Goal: Task Accomplishment & Management: Complete application form

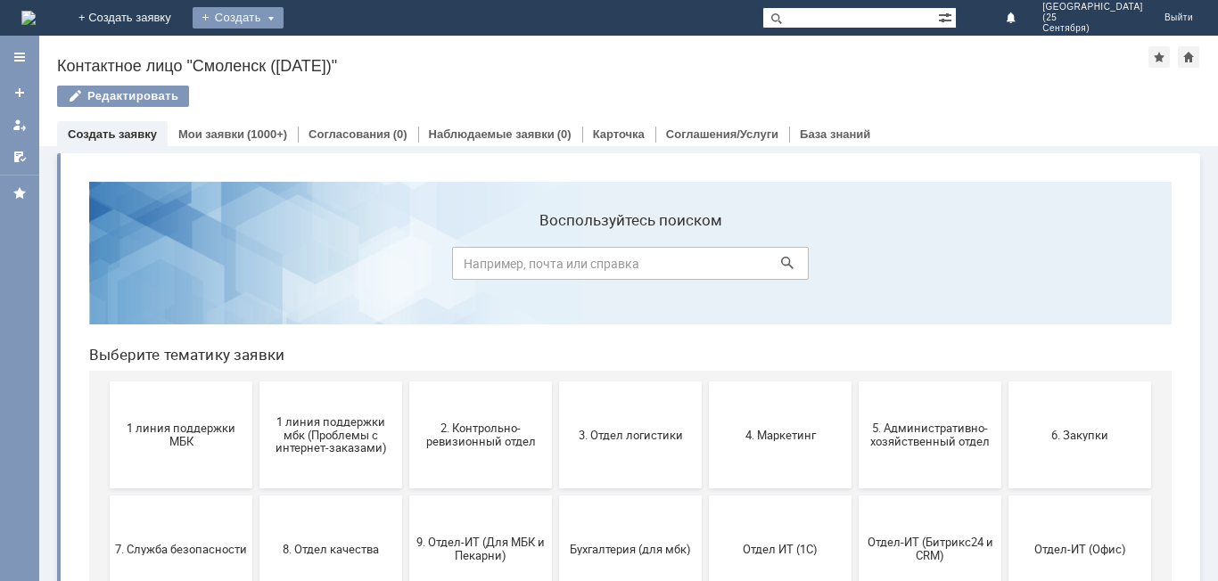
click at [283, 12] on div "Создать" at bounding box center [238, 17] width 91 height 21
click at [332, 52] on link "Заявка" at bounding box center [263, 53] width 135 height 21
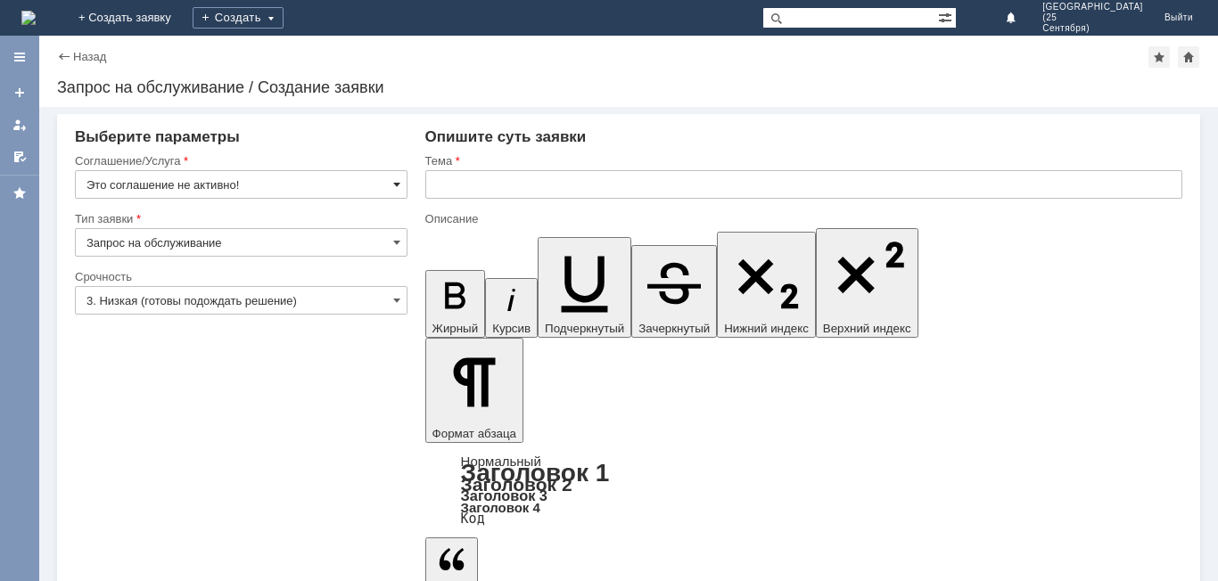
click at [397, 184] on span at bounding box center [396, 184] width 7 height 14
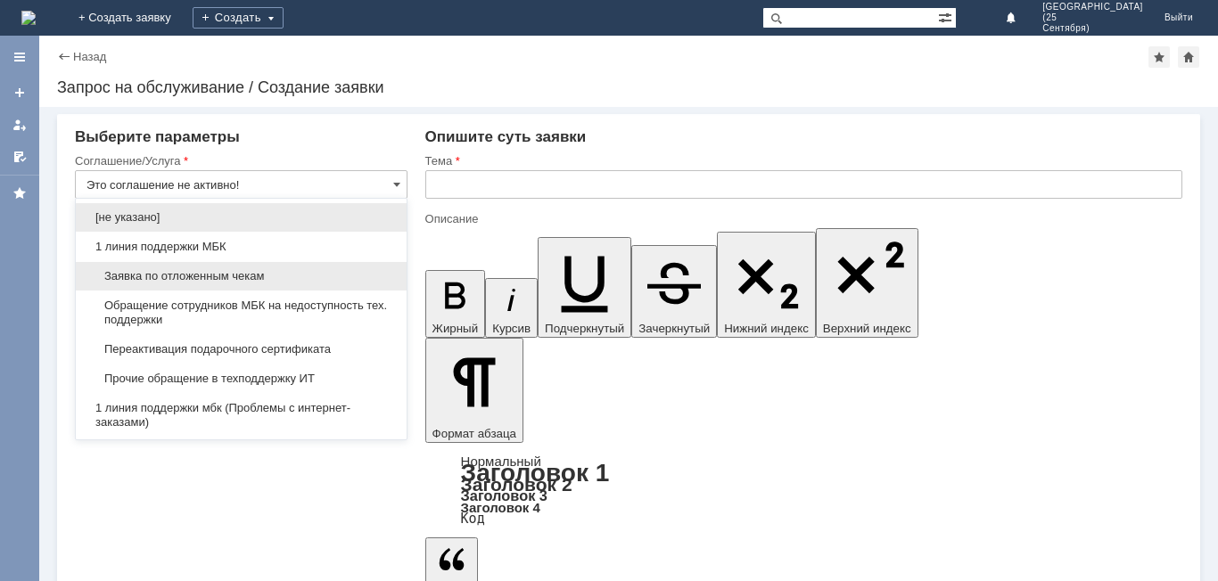
click at [358, 272] on span "Заявка по отложенным чекам" at bounding box center [240, 276] width 309 height 14
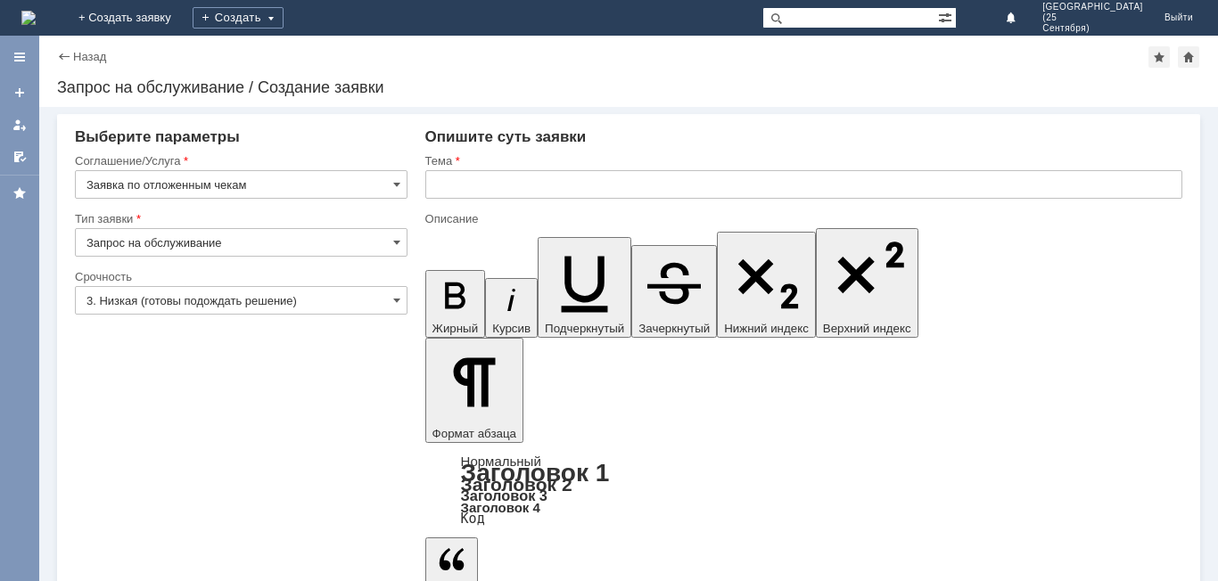
type input "Заявка по отложенным чекам"
click at [395, 300] on span at bounding box center [396, 300] width 7 height 14
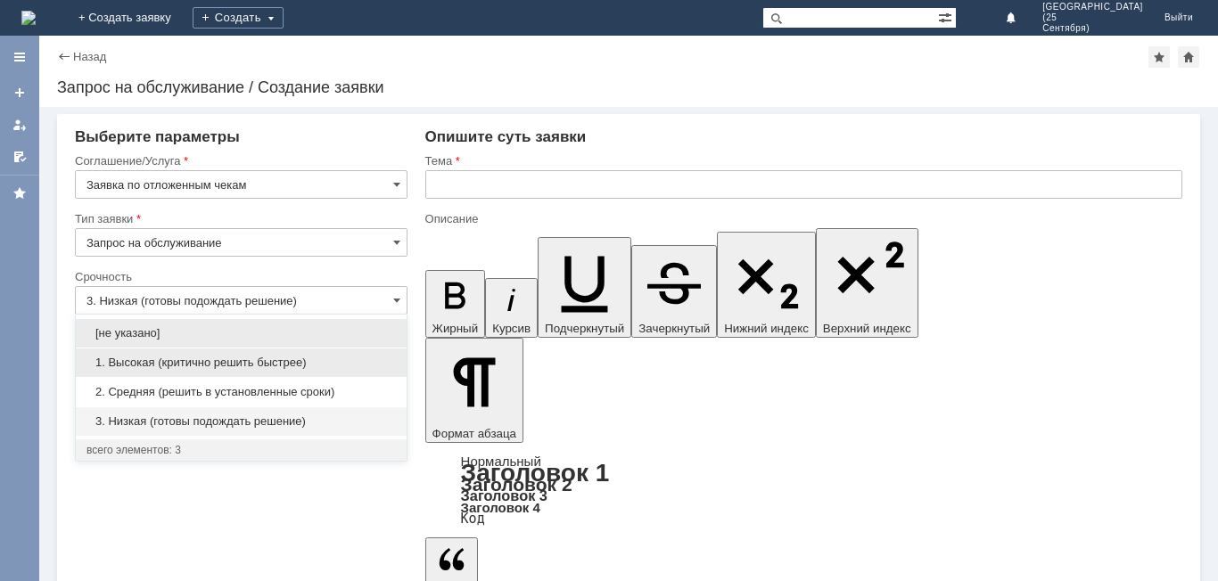
click at [361, 367] on span "1. Высокая (критично решить быстрее)" at bounding box center [240, 363] width 309 height 14
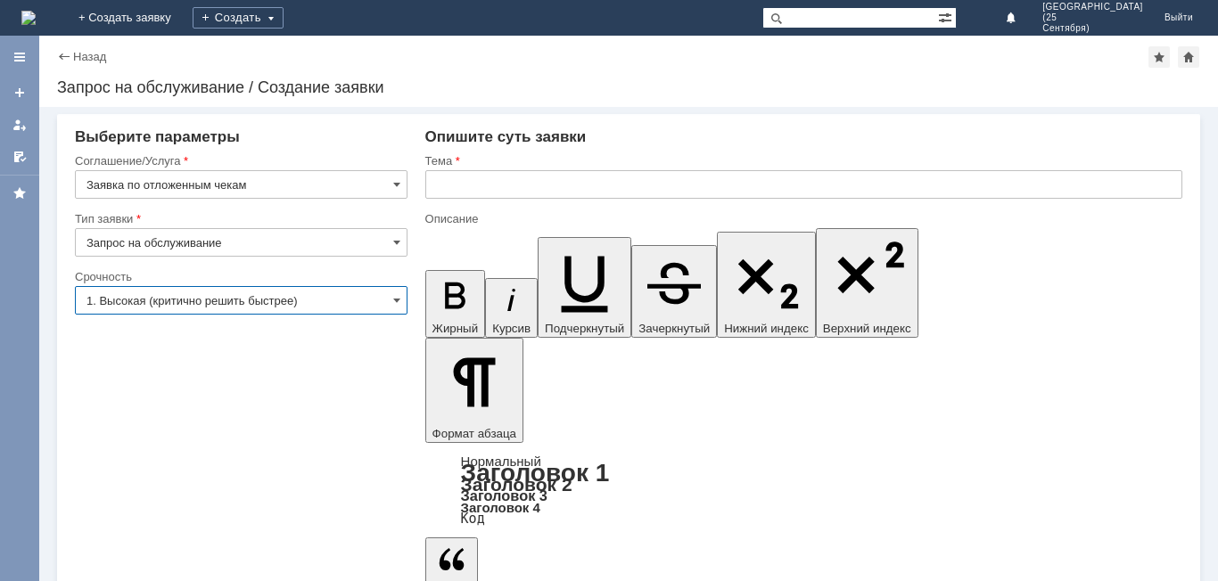
type input "1. Высокая (критично решить быстрее)"
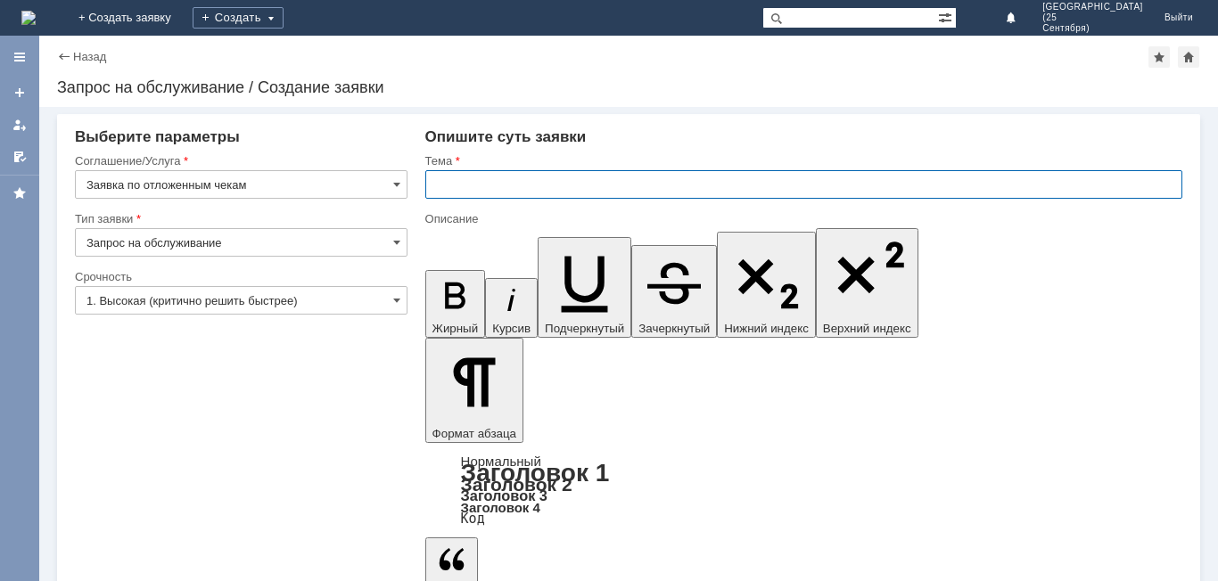
click at [505, 188] on input "text" at bounding box center [803, 184] width 757 height 29
type input "Отложенный чек"
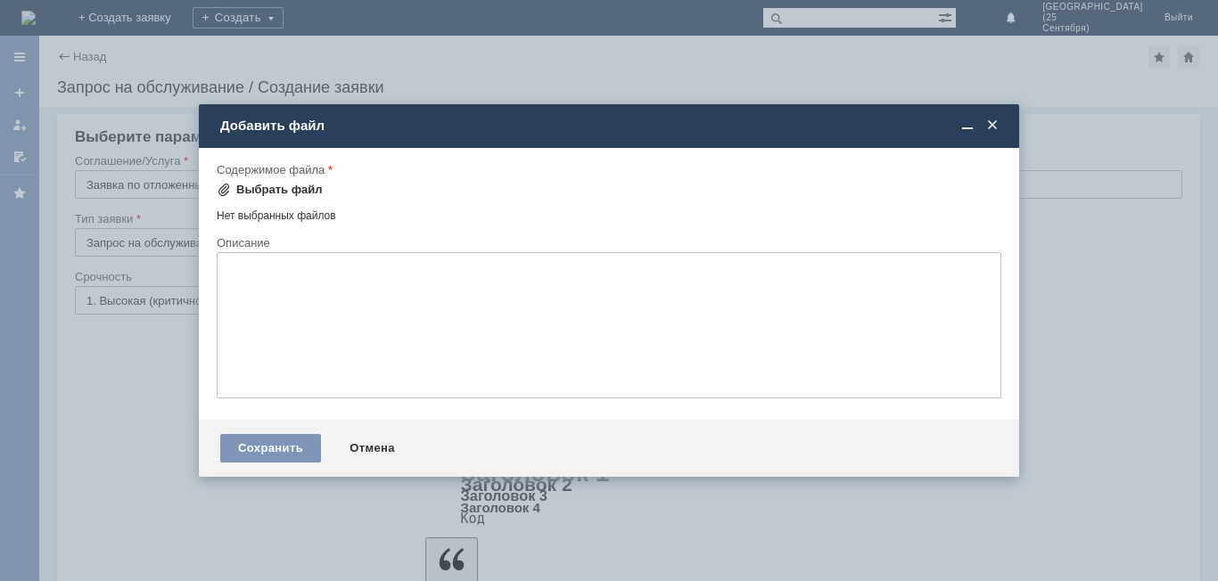
click at [254, 185] on div "Выбрать файл" at bounding box center [279, 190] width 86 height 14
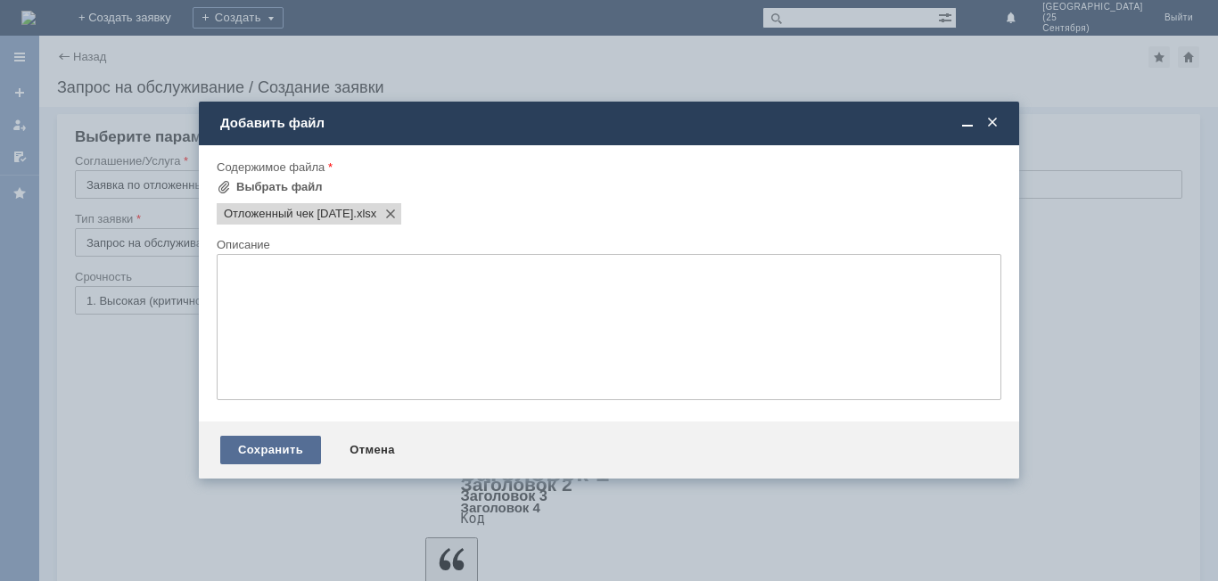
click at [303, 454] on div "Сохранить" at bounding box center [270, 450] width 101 height 29
